Goal: Transaction & Acquisition: Purchase product/service

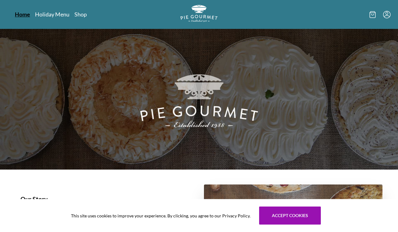
click at [23, 13] on link "Home" at bounding box center [22, 14] width 15 height 7
click at [83, 13] on link "Shop" at bounding box center [80, 14] width 12 height 7
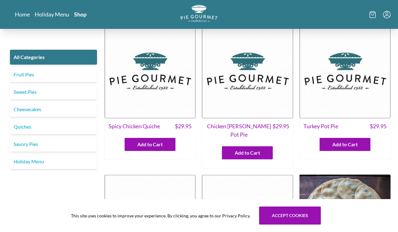
scroll to position [2, 0]
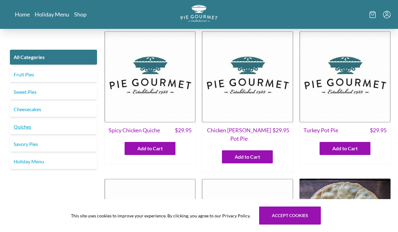
click at [20, 128] on link "Quiches" at bounding box center [53, 126] width 87 height 15
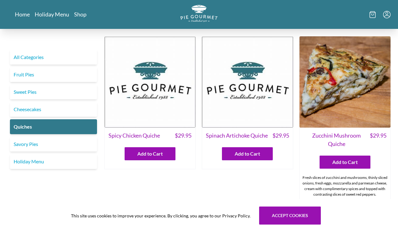
click at [156, 100] on img at bounding box center [149, 81] width 91 height 91
